Goal: Entertainment & Leisure: Consume media (video, audio)

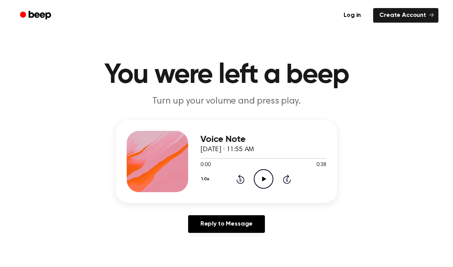
click at [263, 176] on icon "Play Audio" at bounding box center [264, 179] width 20 height 20
click at [242, 175] on icon "Rewind 5 seconds" at bounding box center [240, 179] width 8 height 10
click at [244, 182] on icon at bounding box center [241, 179] width 8 height 9
click at [345, 236] on div "Voice Note [DATE] · 11:55 AM 0:26 0:38 Your browser does not support the [objec…" at bounding box center [226, 179] width 435 height 119
click at [264, 186] on icon "Pause Audio" at bounding box center [264, 179] width 20 height 20
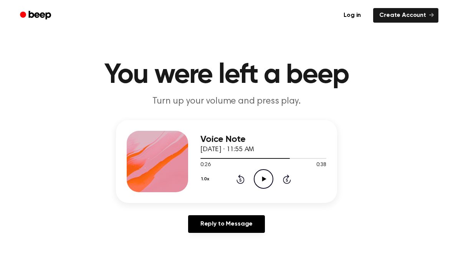
click at [344, 262] on main "You were left a beep Turn up your volume and press play. Voice Note [DATE] · 11…" at bounding box center [226, 237] width 453 height 474
click at [246, 186] on div "1.0x Rewind 5 seconds Play Audio Skip 5 seconds" at bounding box center [264, 179] width 126 height 20
click at [243, 188] on div "1.0x Rewind 5 seconds Play Audio Skip 5 seconds" at bounding box center [264, 179] width 126 height 20
click at [238, 174] on icon "Rewind 5 seconds" at bounding box center [240, 179] width 8 height 10
click at [237, 174] on icon "Rewind 5 seconds" at bounding box center [240, 179] width 8 height 10
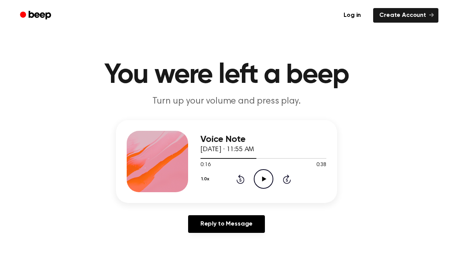
click at [240, 180] on icon at bounding box center [240, 180] width 2 height 3
click at [240, 183] on icon "Rewind 5 seconds" at bounding box center [240, 179] width 8 height 10
click at [237, 183] on icon at bounding box center [241, 179] width 8 height 9
click at [242, 182] on icon "Rewind 5 seconds" at bounding box center [240, 179] width 8 height 10
click at [267, 186] on icon "Play Audio" at bounding box center [264, 179] width 20 height 20
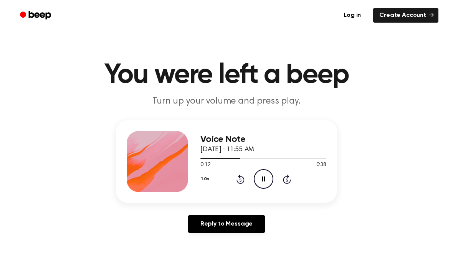
click at [261, 183] on icon "Pause Audio" at bounding box center [264, 179] width 20 height 20
click at [231, 195] on div "Voice Note [DATE] · 11:55 AM 0:12 0:38 Your browser does not support the [objec…" at bounding box center [226, 161] width 221 height 83
click at [241, 175] on icon "Rewind 5 seconds" at bounding box center [240, 179] width 8 height 10
click at [240, 181] on icon "Rewind 5 seconds" at bounding box center [240, 179] width 8 height 10
click at [237, 182] on icon at bounding box center [241, 179] width 8 height 9
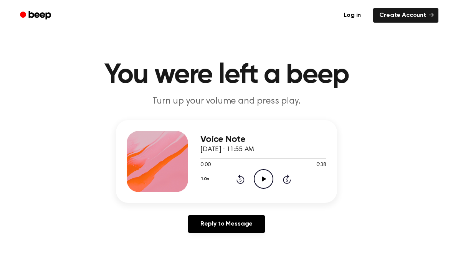
click at [237, 180] on icon at bounding box center [241, 179] width 8 height 9
click at [269, 183] on icon "Play Audio" at bounding box center [264, 179] width 20 height 20
click at [261, 181] on icon "Pause Audio" at bounding box center [264, 179] width 20 height 20
click at [238, 180] on icon "Rewind 5 seconds" at bounding box center [240, 179] width 8 height 10
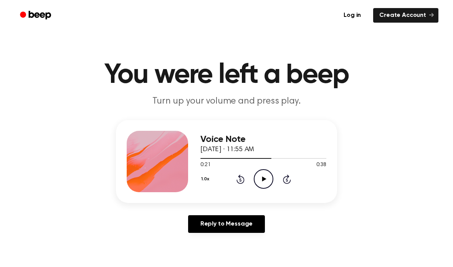
click at [238, 178] on icon "Rewind 5 seconds" at bounding box center [240, 179] width 8 height 10
click at [239, 181] on icon "Rewind 5 seconds" at bounding box center [240, 179] width 8 height 10
click at [265, 178] on icon "Play Audio" at bounding box center [264, 179] width 20 height 20
click at [248, 191] on div "Voice Note [DATE] · 11:57 AM 0:00 0:47 Your browser does not support the [objec…" at bounding box center [264, 161] width 126 height 61
click at [267, 171] on icon "Play Audio" at bounding box center [264, 179] width 20 height 20
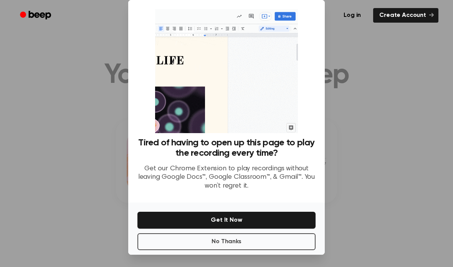
scroll to position [31, 0]
click at [292, 234] on button "No Thanks" at bounding box center [227, 242] width 178 height 17
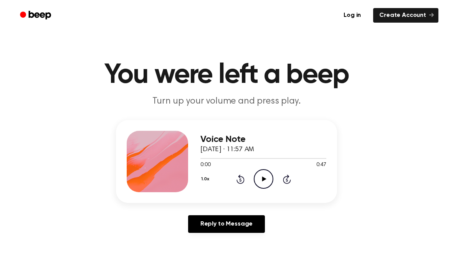
click at [260, 173] on icon "Play Audio" at bounding box center [264, 179] width 20 height 20
click at [254, 183] on icon "Pause Audio" at bounding box center [264, 179] width 20 height 20
click at [230, 178] on div "1.0x Rewind 5 seconds Play Audio Skip 5 seconds" at bounding box center [264, 179] width 126 height 20
click at [237, 184] on icon "Rewind 5 seconds" at bounding box center [240, 179] width 8 height 10
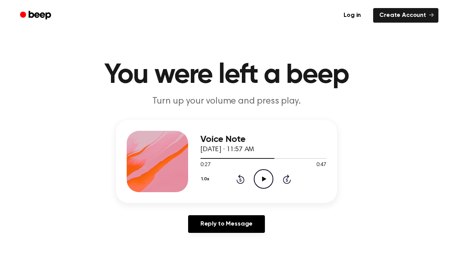
click at [239, 178] on icon "Rewind 5 seconds" at bounding box center [240, 179] width 8 height 10
click at [238, 178] on icon "Rewind 5 seconds" at bounding box center [240, 179] width 8 height 10
click at [231, 182] on div "1.0x Rewind 5 seconds Play Audio Skip 5 seconds" at bounding box center [264, 179] width 126 height 20
click at [231, 181] on div "1.0x Rewind 5 seconds Play Audio Skip 5 seconds" at bounding box center [264, 179] width 126 height 20
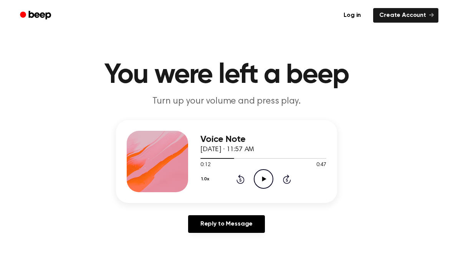
click at [239, 176] on icon at bounding box center [241, 179] width 8 height 9
click at [241, 173] on div "1.0x Rewind 5 seconds Play Audio Skip 5 seconds" at bounding box center [264, 179] width 126 height 20
click at [245, 177] on div "1.0x Rewind 5 seconds Play Audio Skip 5 seconds" at bounding box center [264, 179] width 126 height 20
click at [243, 175] on icon "Rewind 5 seconds" at bounding box center [240, 179] width 8 height 10
click at [244, 176] on icon "Rewind 5 seconds" at bounding box center [240, 179] width 8 height 10
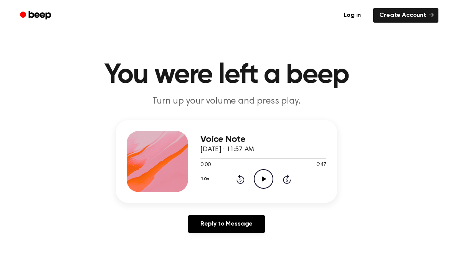
click at [264, 177] on icon "Play Audio" at bounding box center [264, 179] width 20 height 20
click at [267, 182] on icon "Play Audio" at bounding box center [264, 179] width 20 height 20
